Goal: Information Seeking & Learning: Learn about a topic

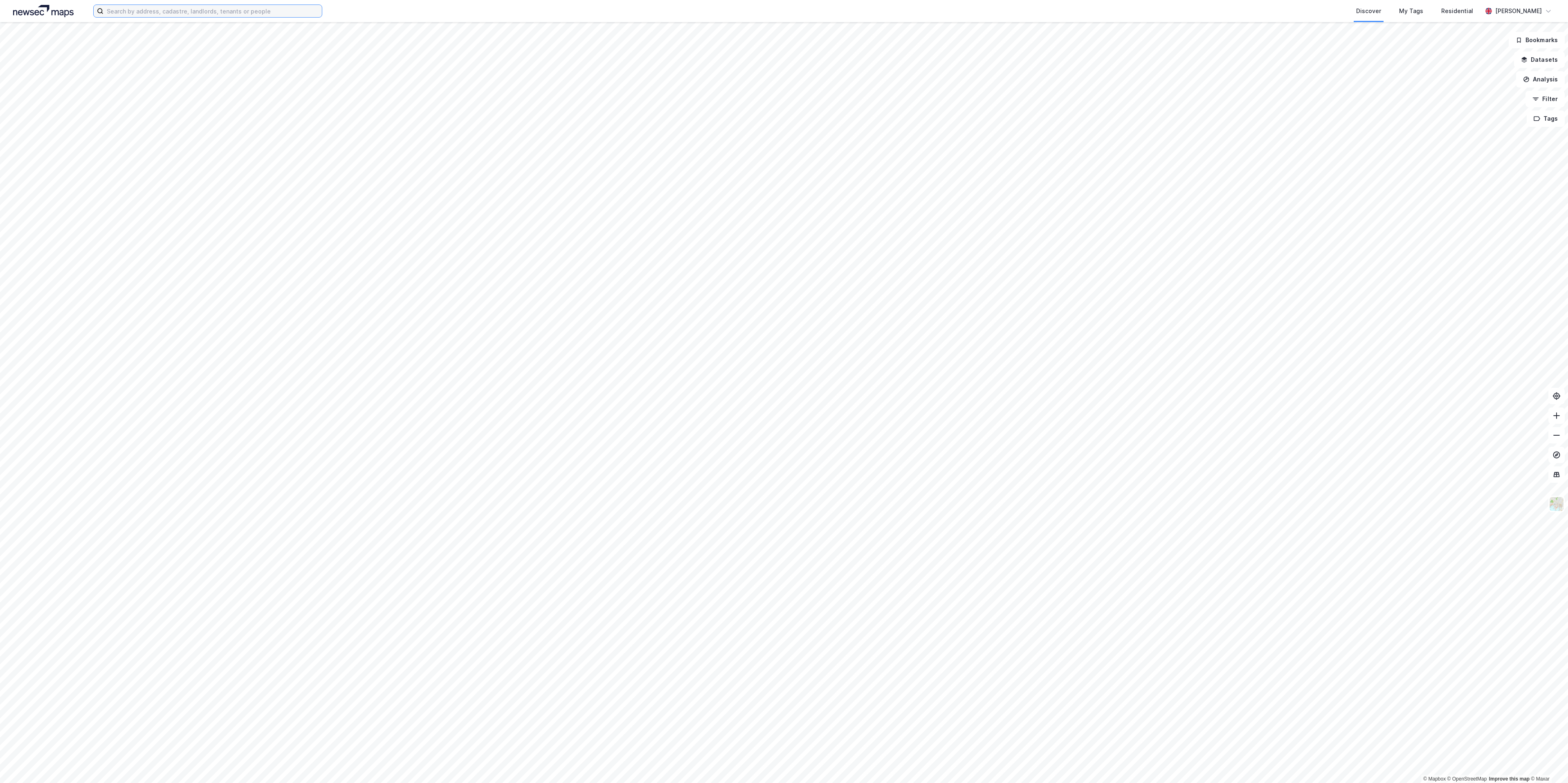
click at [256, 15] on input at bounding box center [212, 11] width 219 height 12
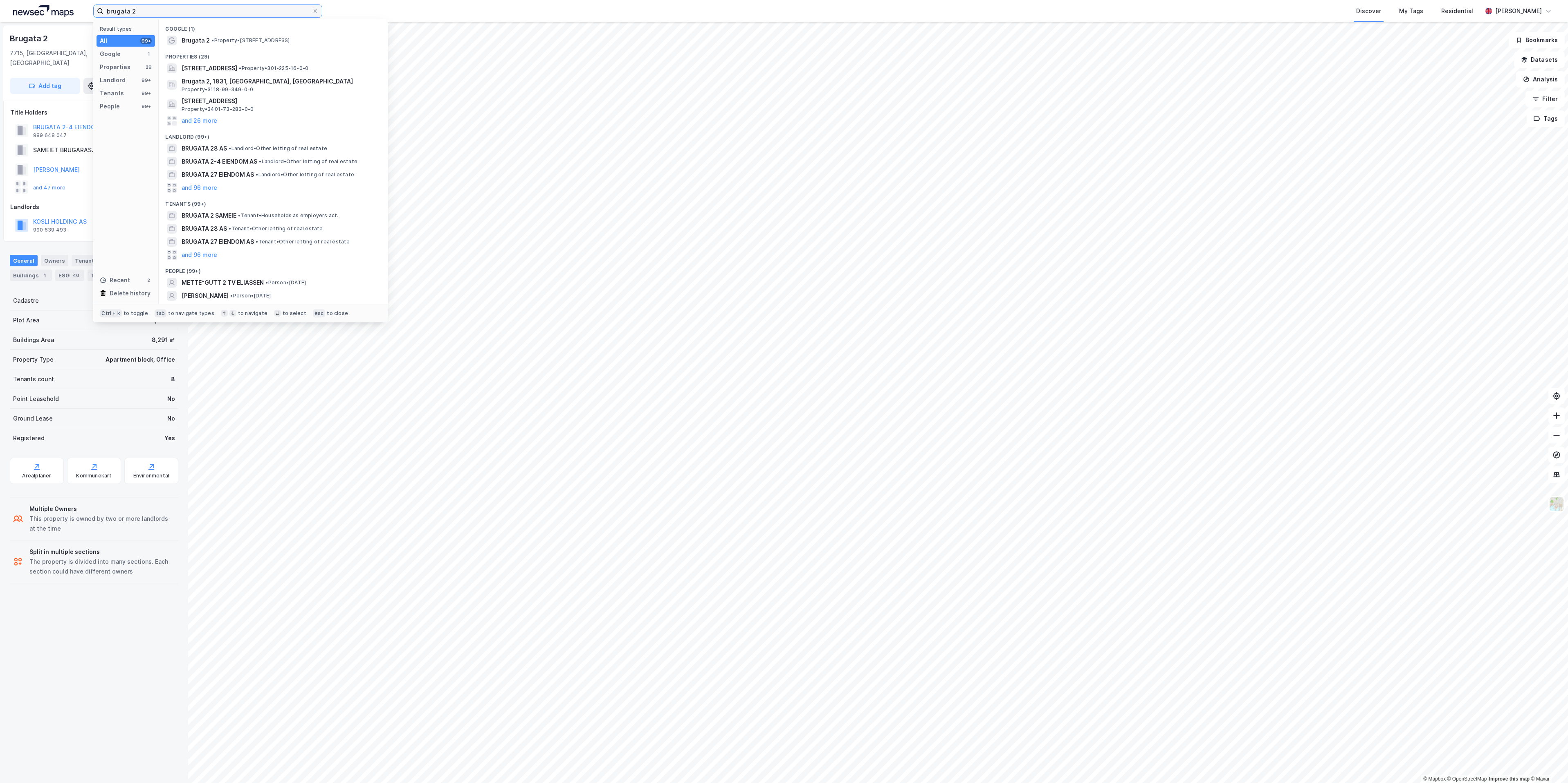
click at [142, 10] on input "brugata 2" at bounding box center [208, 11] width 209 height 12
click at [215, 42] on span "• Area • 3825 [GEOGRAPHIC_DATA]" at bounding box center [243, 40] width 85 height 7
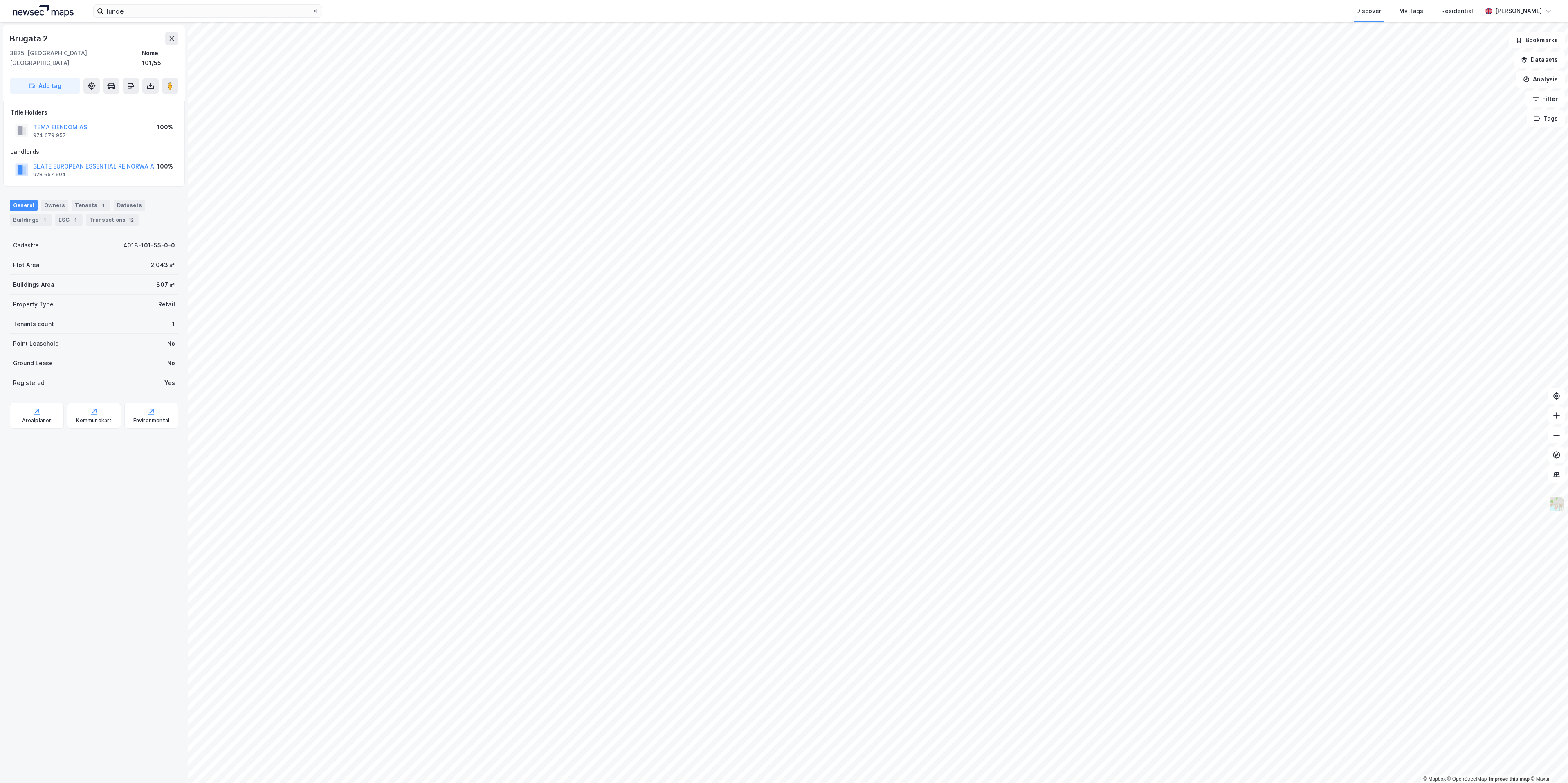
click at [1553, 504] on img at bounding box center [1556, 504] width 16 height 16
click at [1492, 279] on div "Standard" at bounding box center [1480, 278] width 26 height 10
click at [38, 12] on img at bounding box center [43, 11] width 60 height 12
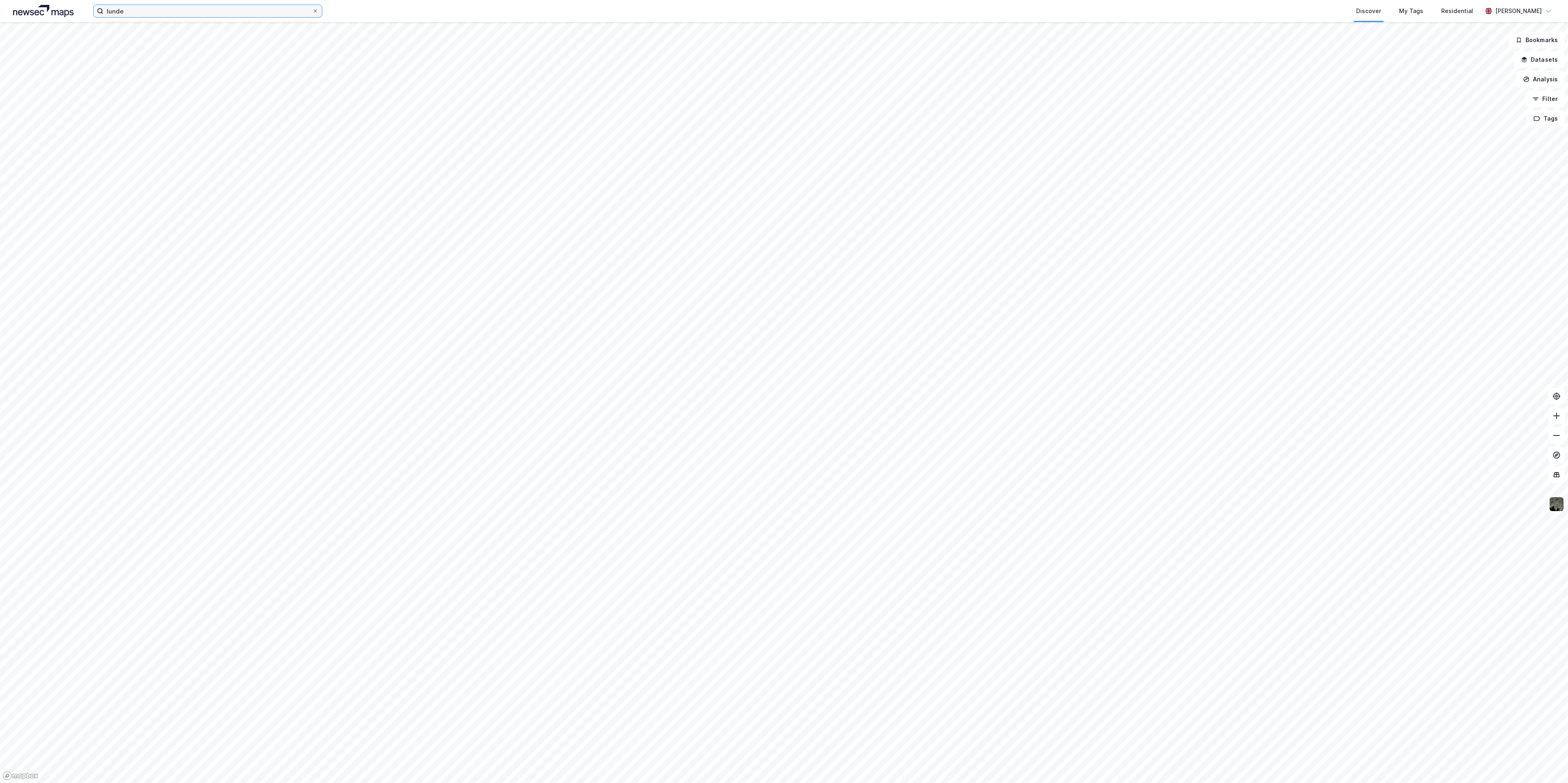
click at [133, 10] on input "lunde" at bounding box center [208, 11] width 209 height 12
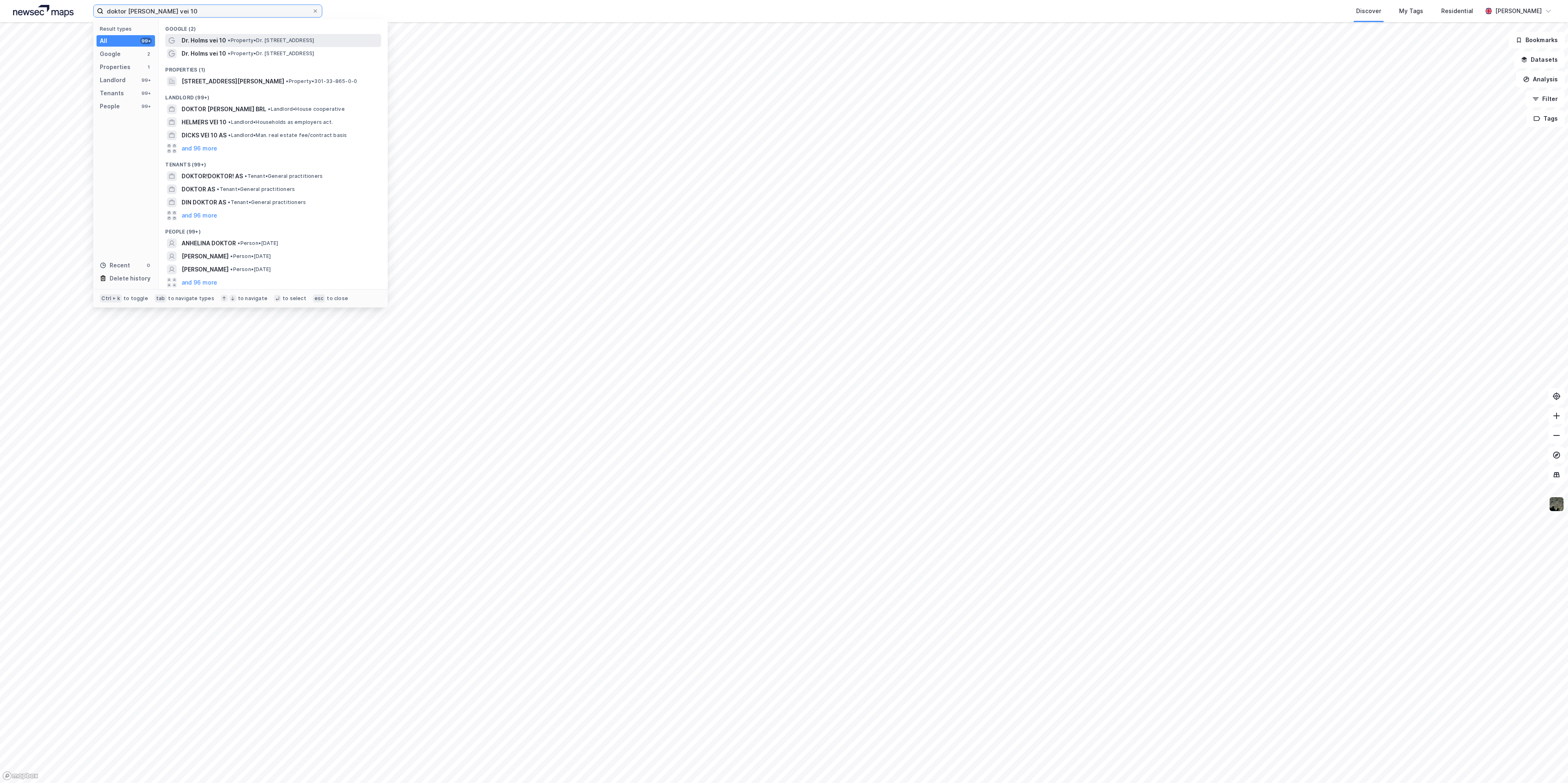
type input "doktor [PERSON_NAME] vei 10"
click at [205, 44] on span "Dr. Holms vei 10" at bounding box center [203, 40] width 44 height 10
